Goal: Task Accomplishment & Management: Manage account settings

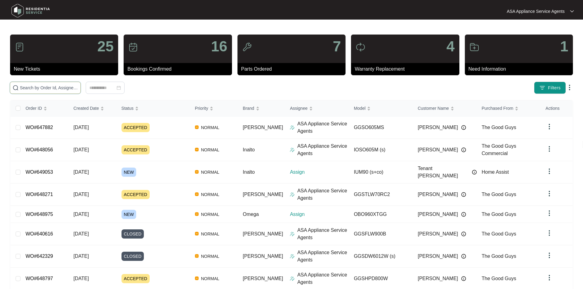
click at [78, 86] on input "text" at bounding box center [49, 87] width 58 height 7
paste input "648056"
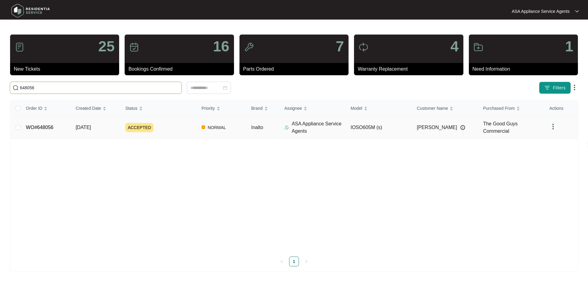
type input "648056"
click at [118, 125] on td "[DATE]" at bounding box center [96, 128] width 50 height 22
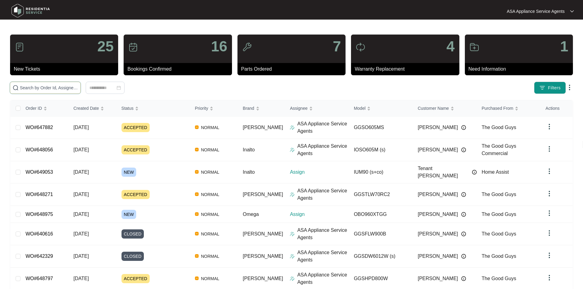
click at [78, 87] on input "text" at bounding box center [49, 87] width 58 height 7
paste input "649053"
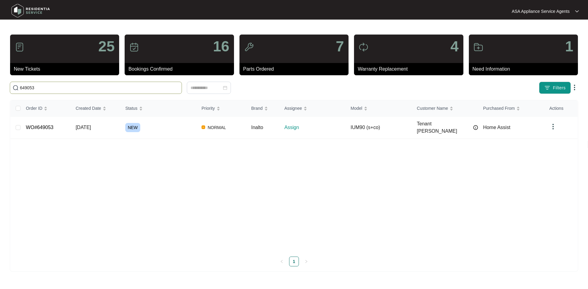
type input "649053"
click at [143, 125] on div "NEW" at bounding box center [160, 127] width 71 height 9
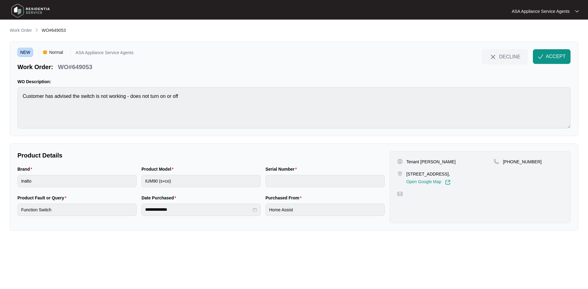
click at [14, 100] on div "NEW Normal ASA Appliance Service Agents Work Order: WO#649053 DECLINE ACCEPT WO…" at bounding box center [294, 89] width 568 height 95
click at [433, 162] on p "Tenant [PERSON_NAME]" at bounding box center [430, 162] width 49 height 6
copy p "[PERSON_NAME]"
drag, startPoint x: 405, startPoint y: 172, endPoint x: 444, endPoint y: 175, distance: 39.0
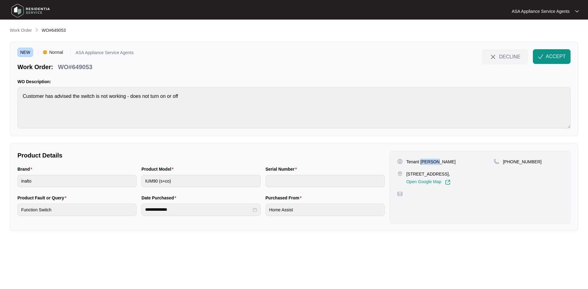
click at [444, 175] on div "[STREET_ADDRESS], Open Google Map" at bounding box center [445, 178] width 97 height 14
copy p "[STREET_ADDRESS]"
click at [450, 172] on p "[STREET_ADDRESS]," at bounding box center [428, 174] width 44 height 6
copy p "[PERSON_NAME]"
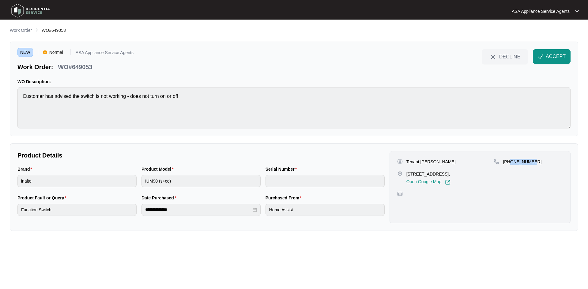
drag, startPoint x: 510, startPoint y: 162, endPoint x: 542, endPoint y: 162, distance: 32.1
click at [542, 162] on div "[PHONE_NUMBER]" at bounding box center [527, 162] width 69 height 6
copy p "491113142"
click at [121, 180] on div "Brand inalto Product Model IUM90 (s+co) Serial Number" at bounding box center [201, 180] width 372 height 29
drag, startPoint x: 104, startPoint y: 66, endPoint x: 58, endPoint y: 68, distance: 45.6
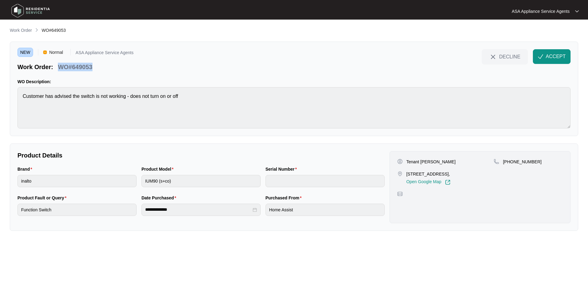
click at [58, 68] on div "Work Order: WO#649053" at bounding box center [75, 66] width 116 height 11
copy p "WO#649053"
click at [551, 65] on div "DECLINE ACCEPT" at bounding box center [525, 60] width 89 height 22
click at [550, 54] on span "ACCEPT" at bounding box center [555, 56] width 20 height 7
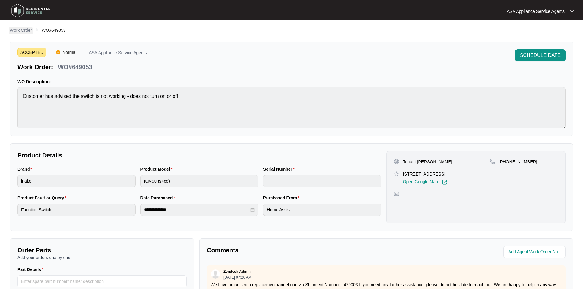
click at [26, 31] on p "Work Order" at bounding box center [21, 30] width 22 height 6
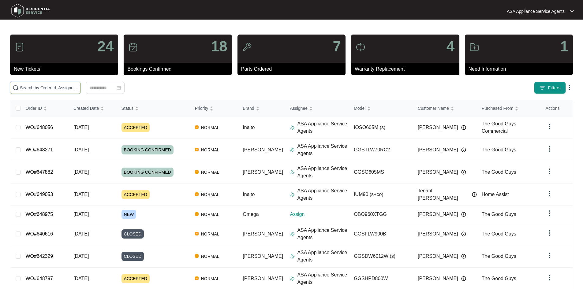
click at [65, 87] on input "text" at bounding box center [49, 87] width 58 height 7
paste input "648975"
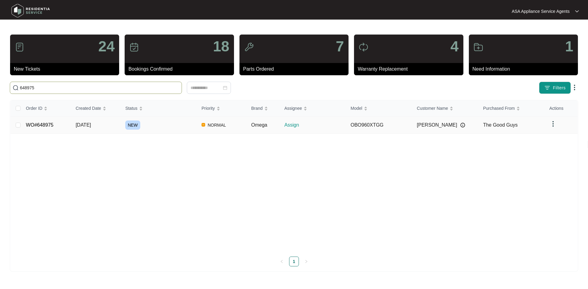
type input "648975"
click at [91, 125] on span "[DATE]" at bounding box center [83, 124] width 15 height 5
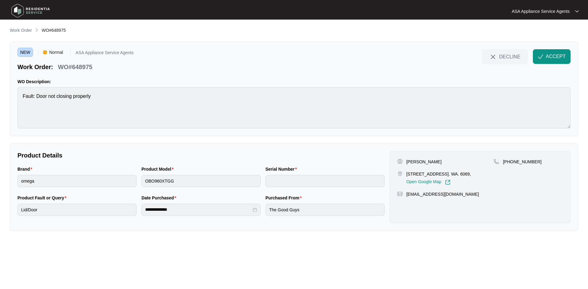
click at [424, 163] on p "[PERSON_NAME]" at bounding box center [423, 162] width 35 height 6
click at [424, 162] on p "[PERSON_NAME]" at bounding box center [423, 162] width 35 height 6
click at [425, 161] on p "[PERSON_NAME]" at bounding box center [423, 162] width 35 height 6
copy p "[PERSON_NAME]"
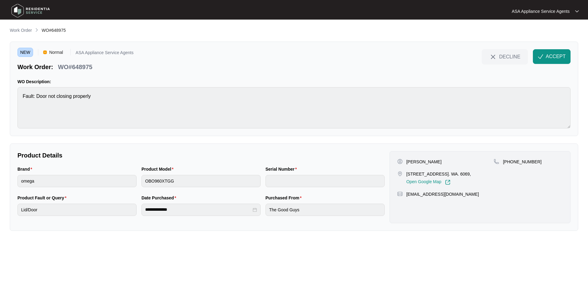
click at [412, 160] on p "[PERSON_NAME]" at bounding box center [423, 162] width 35 height 6
copy p "[PERSON_NAME]"
drag, startPoint x: 406, startPoint y: 174, endPoint x: 445, endPoint y: 177, distance: 38.7
click at [445, 177] on p "[STREET_ADDRESS]. WA. 6069," at bounding box center [438, 174] width 65 height 6
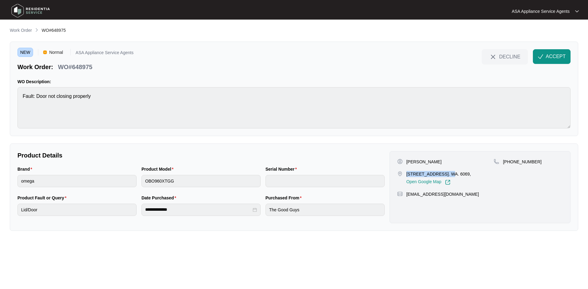
copy p "[STREET_ADDRESS]"
click at [460, 171] on p "[STREET_ADDRESS]. WA. 6069," at bounding box center [438, 174] width 65 height 6
copy p "Ellenbrook"
drag, startPoint x: 510, startPoint y: 160, endPoint x: 539, endPoint y: 168, distance: 30.4
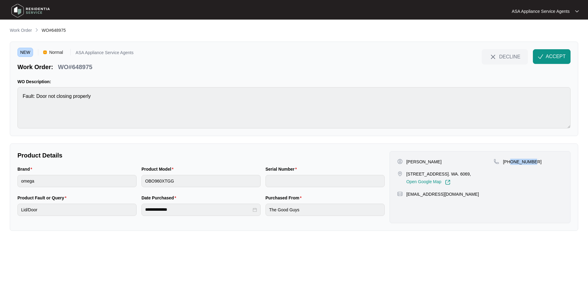
click at [539, 168] on div "[PHONE_NUMBER]" at bounding box center [527, 172] width 69 height 26
copy p "476216530"
drag, startPoint x: 463, startPoint y: 193, endPoint x: 405, endPoint y: 198, distance: 58.1
click at [405, 198] on div "[PERSON_NAME] [STREET_ADDRESS]. WA. 6069, Open Google Map [PHONE_NUMBER] [EMAIL…" at bounding box center [479, 187] width 181 height 72
click at [118, 184] on div "Brand omega Product Model OBO960XTGG Serial Number" at bounding box center [201, 180] width 372 height 29
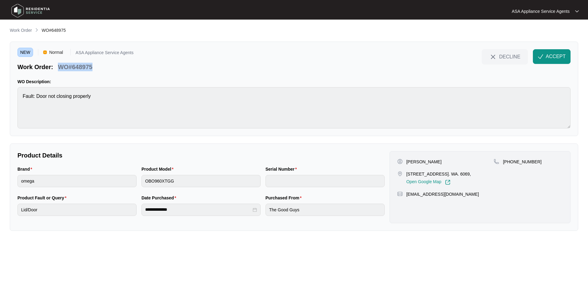
drag, startPoint x: 96, startPoint y: 69, endPoint x: 60, endPoint y: 68, distance: 36.1
click at [60, 68] on div "Work Order: WO#648975" at bounding box center [75, 66] width 116 height 11
click at [555, 129] on div "NEW Normal ASA Appliance Service Agents Work Order: WO#648975 DECLINE ACCEPT WO…" at bounding box center [294, 89] width 568 height 95
click at [549, 53] on span "ACCEPT" at bounding box center [555, 56] width 20 height 7
